Goal: Communication & Community: Answer question/provide support

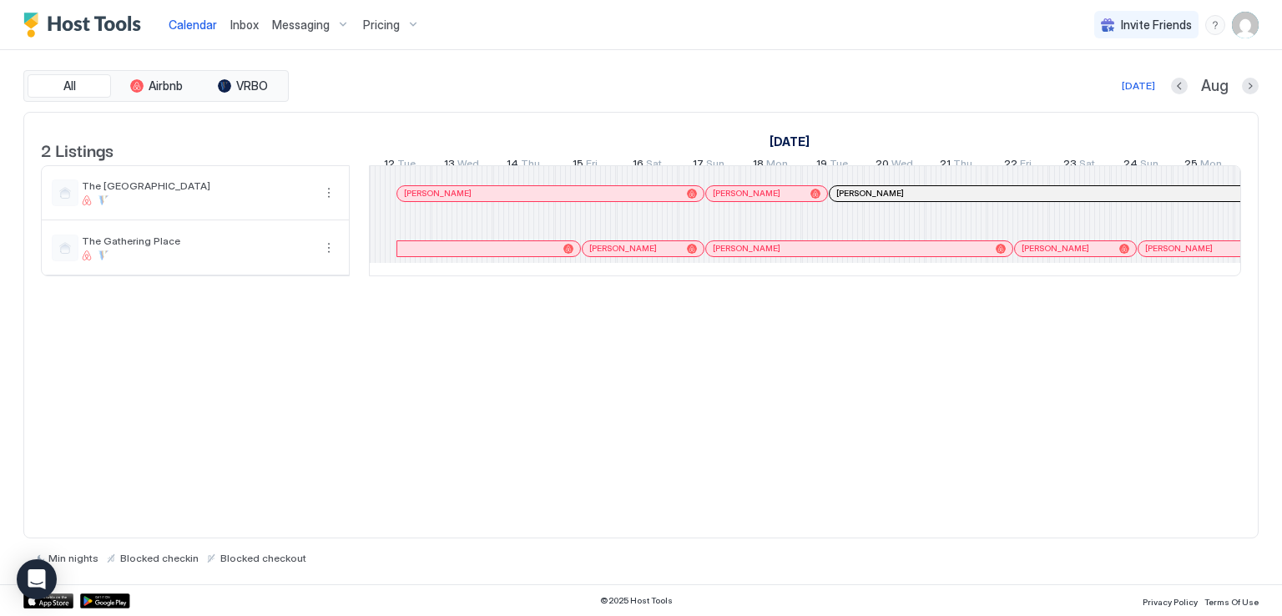
scroll to position [0, 927]
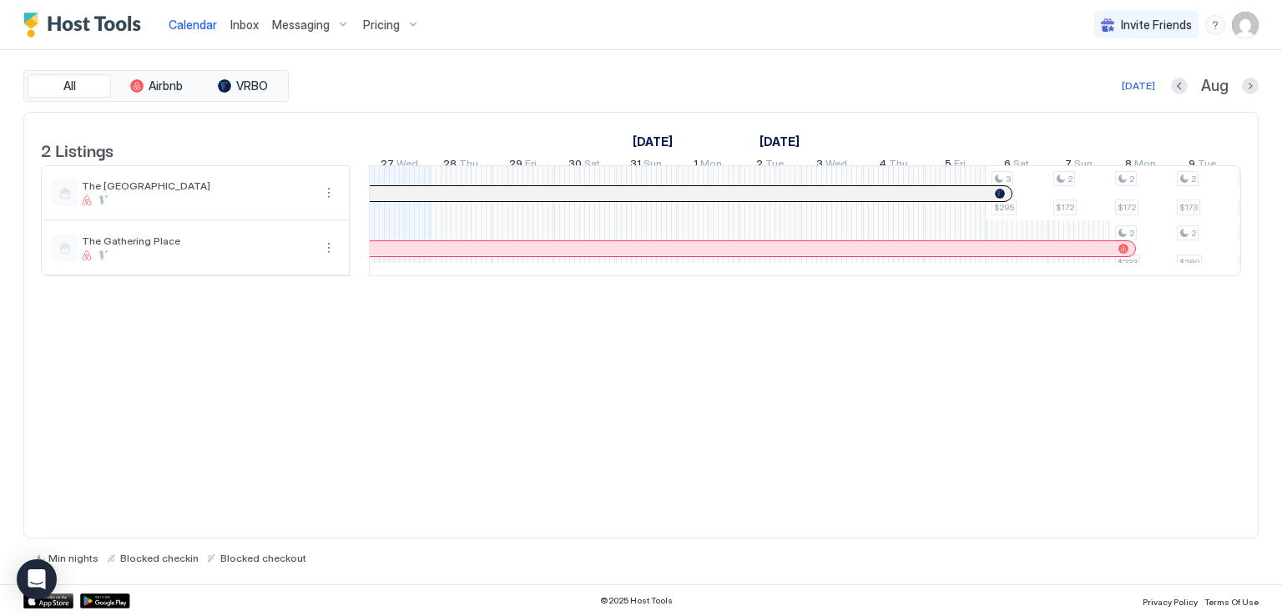
click at [518, 34] on div "Calendar Inbox Messaging Pricing Invite Friends RM" at bounding box center [641, 25] width 1282 height 50
click at [240, 27] on span "Inbox" at bounding box center [244, 25] width 28 height 14
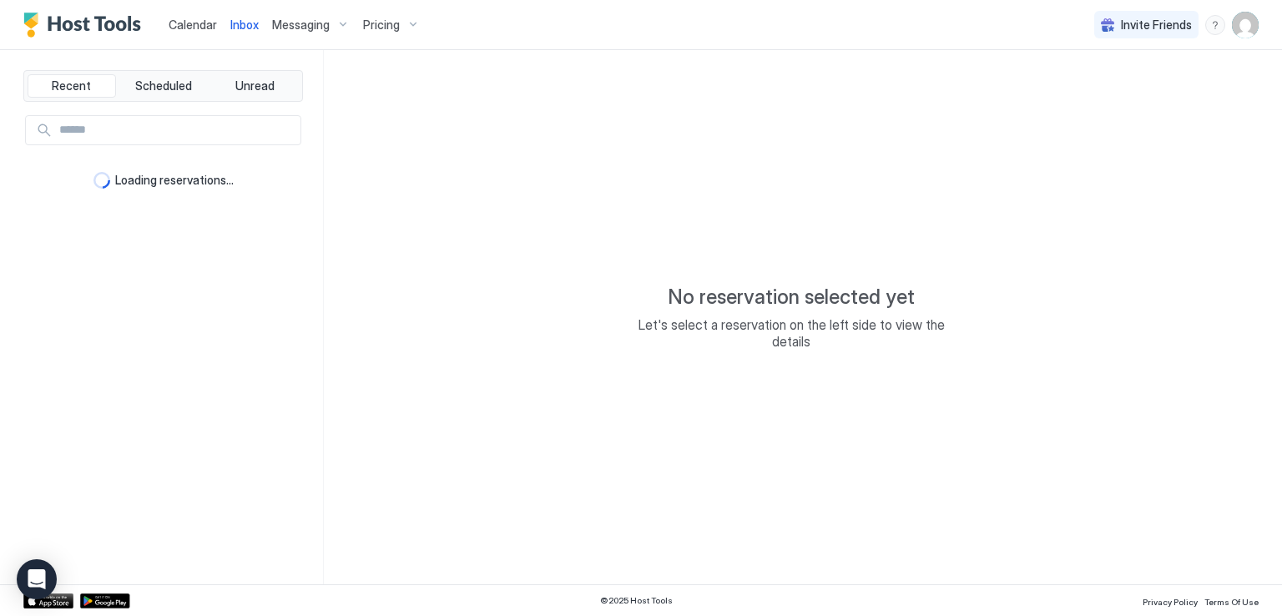
click at [600, 54] on div "No reservation selected yet Let's select a reservation on the left side to view…" at bounding box center [791, 317] width 935 height 534
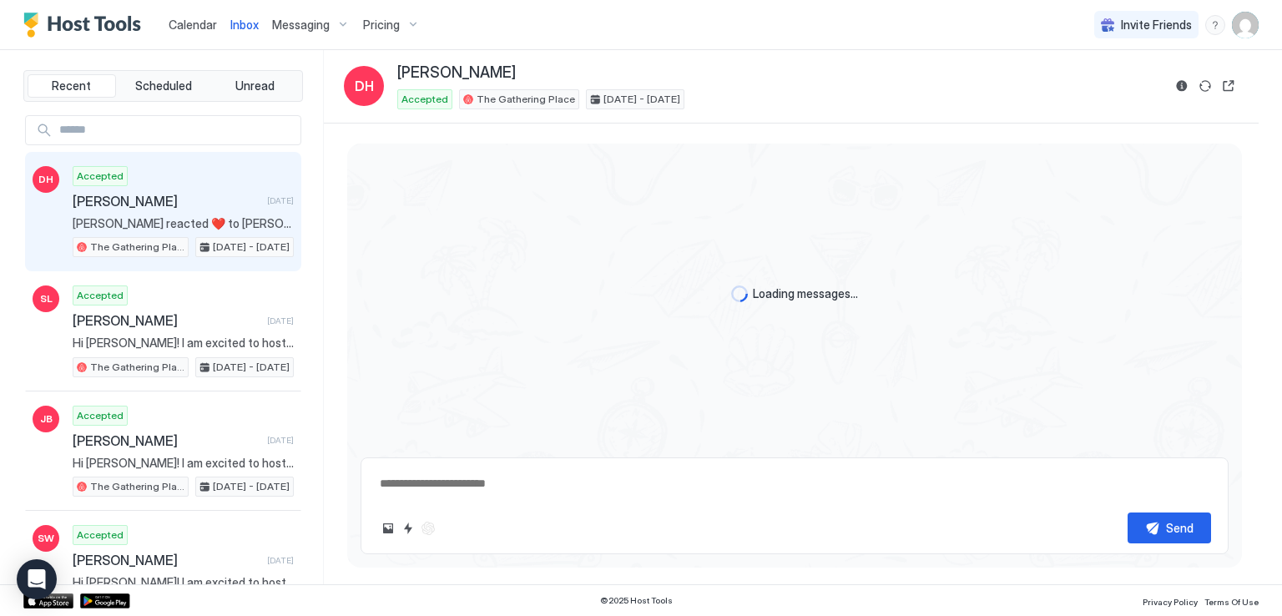
click at [751, 44] on div "Calendar Inbox Messaging Pricing Invite Friends RM" at bounding box center [641, 25] width 1282 height 50
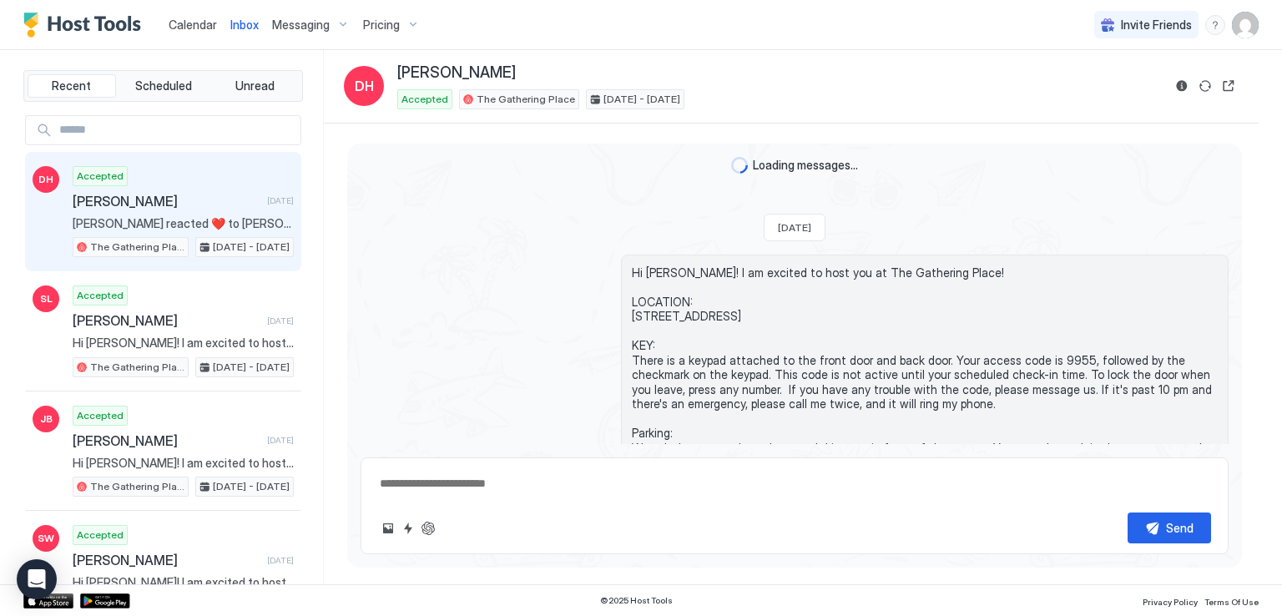
scroll to position [1211, 0]
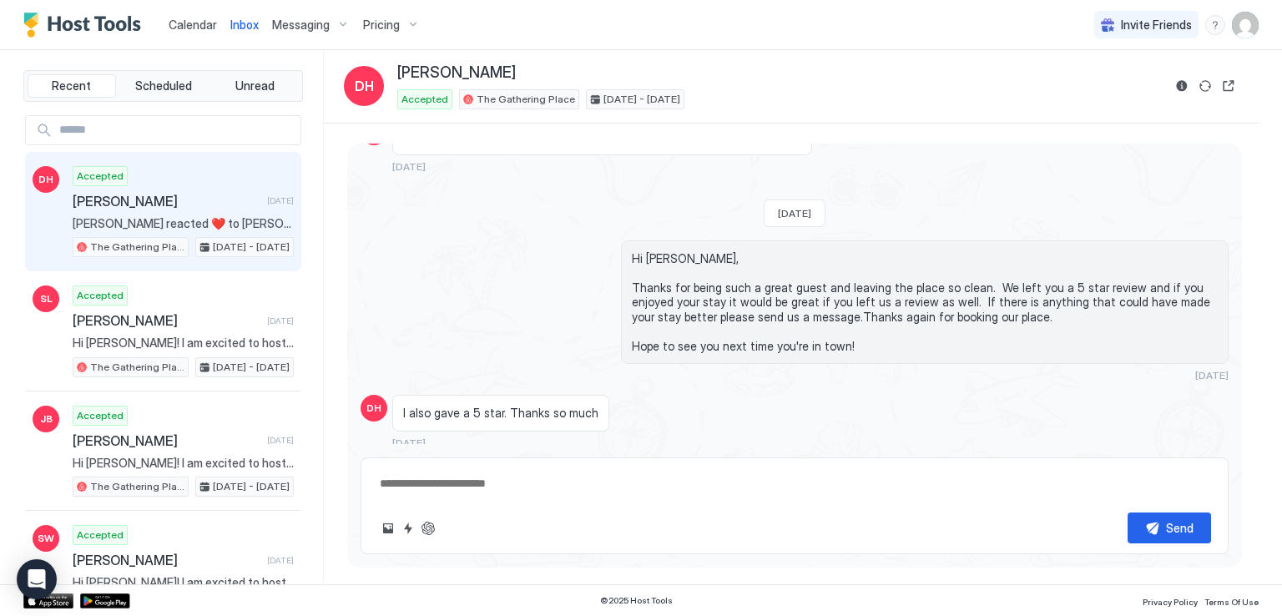
click at [751, 44] on div "Calendar Inbox Messaging Pricing Invite Friends RM" at bounding box center [641, 25] width 1282 height 50
click at [985, 82] on div "[PERSON_NAME] Accepted The Gathering Place [DATE] - [DATE]" at bounding box center [779, 86] width 765 height 46
click at [752, 50] on div "Inbox DH [PERSON_NAME] Accepted The Gathering Place [DATE] - [DATE]" at bounding box center [791, 86] width 935 height 73
click at [683, 41] on div "Calendar Inbox Messaging Pricing Invite Friends RM" at bounding box center [641, 25] width 1282 height 50
click at [681, 33] on div "Calendar Inbox Messaging Pricing Invite Friends RM" at bounding box center [641, 25] width 1282 height 50
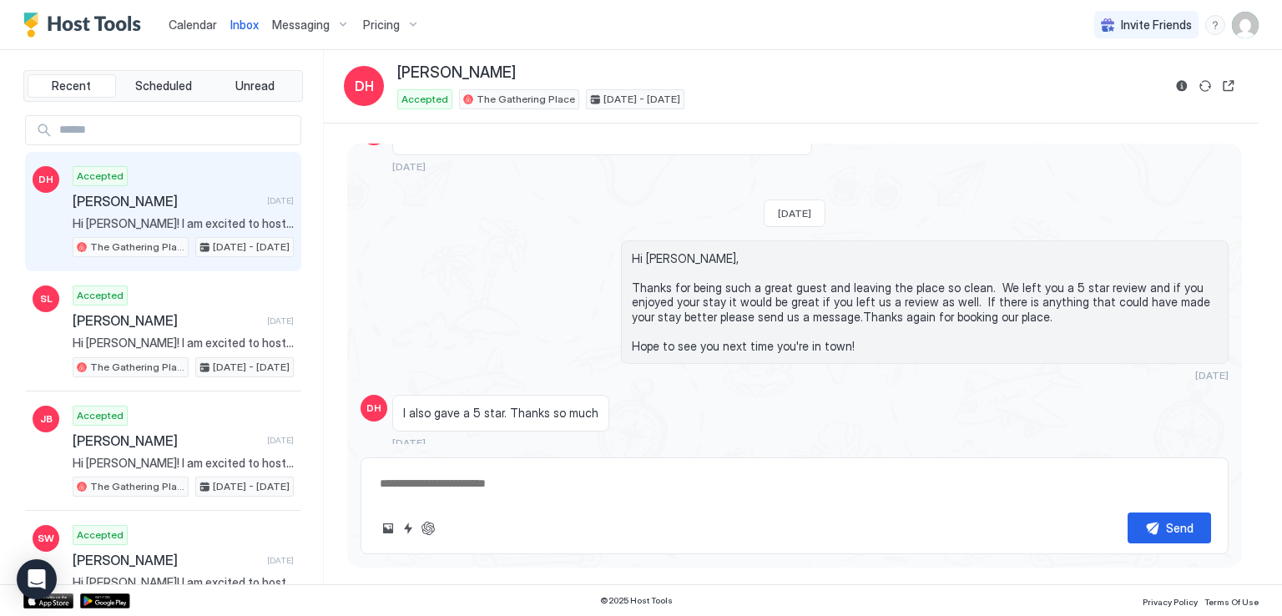
click at [680, 32] on div "Calendar Inbox Messaging Pricing Invite Friends RM" at bounding box center [641, 25] width 1282 height 50
click at [932, 108] on div "Accepted The Gathering Place [DATE] - [DATE]" at bounding box center [779, 99] width 765 height 20
click at [573, 18] on div "Calendar Inbox Messaging Pricing Invite Friends RM" at bounding box center [641, 25] width 1282 height 50
click at [577, 15] on div "Calendar Inbox Messaging Pricing Invite Friends RM" at bounding box center [641, 25] width 1282 height 50
type textarea "*"
